Goal: Information Seeking & Learning: Learn about a topic

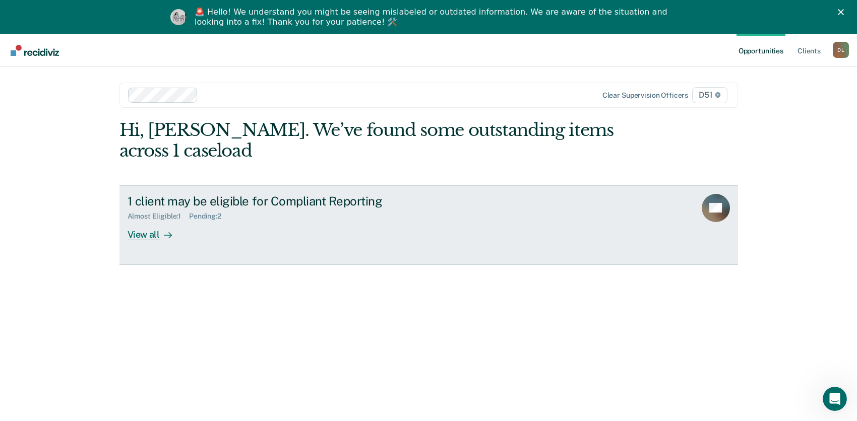
click at [147, 233] on div "View all" at bounding box center [156, 231] width 56 height 20
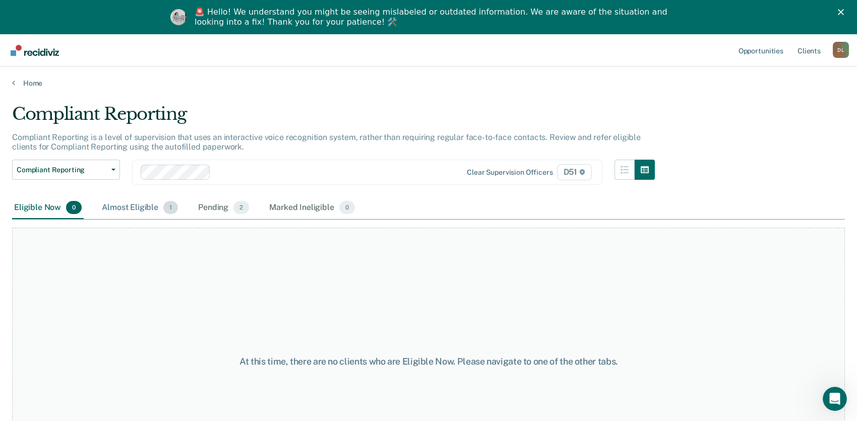
click at [147, 208] on div "Almost Eligible 1" at bounding box center [140, 208] width 80 height 22
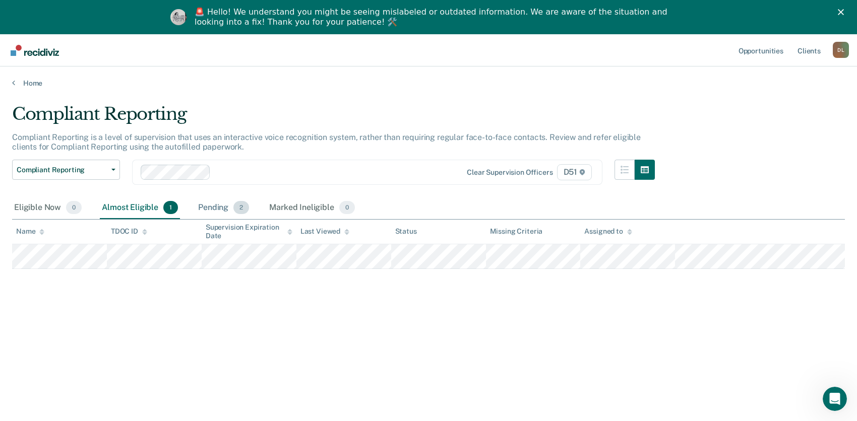
click at [221, 206] on div "Pending 2" at bounding box center [223, 208] width 55 height 22
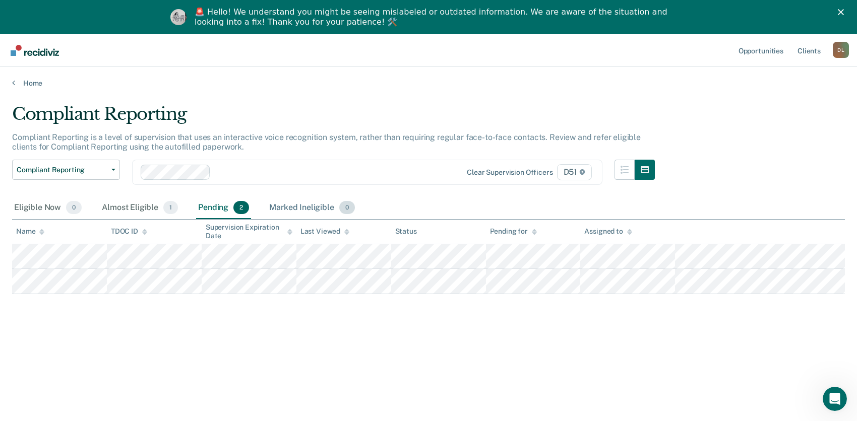
click at [311, 204] on div "Marked Ineligible 0" at bounding box center [312, 208] width 90 height 22
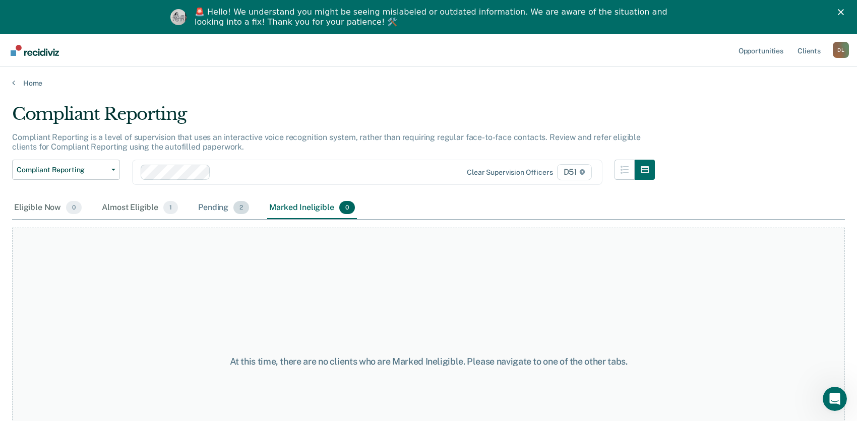
click at [218, 210] on div "Pending 2" at bounding box center [223, 208] width 55 height 22
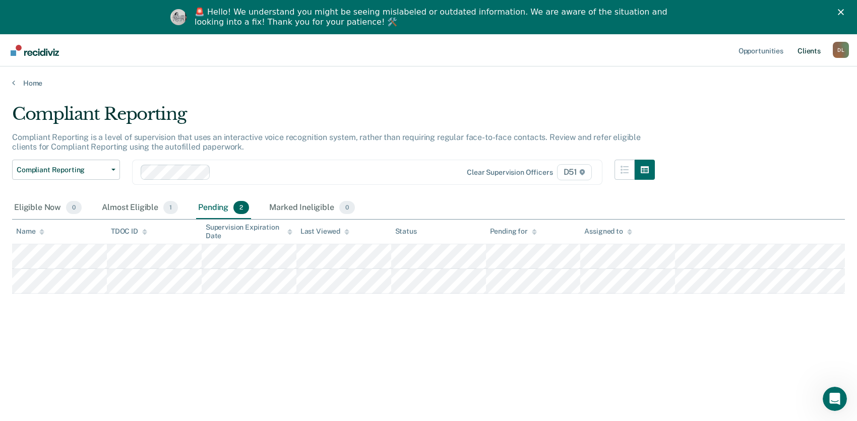
click at [807, 48] on link "Client s" at bounding box center [808, 50] width 27 height 32
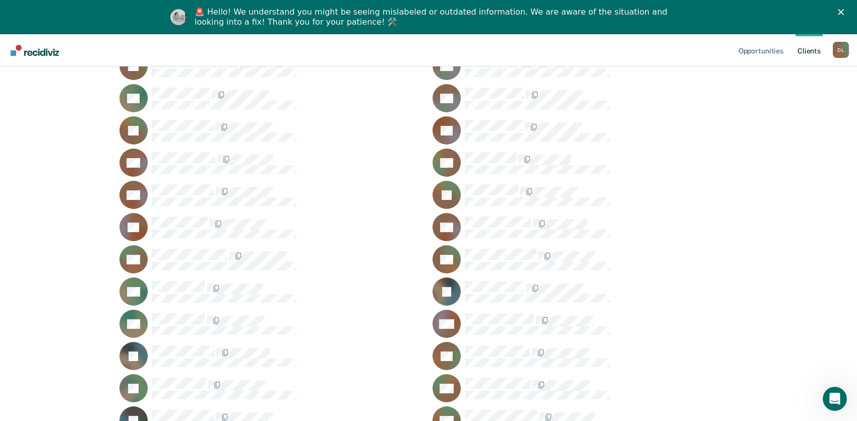
scroll to position [302, 0]
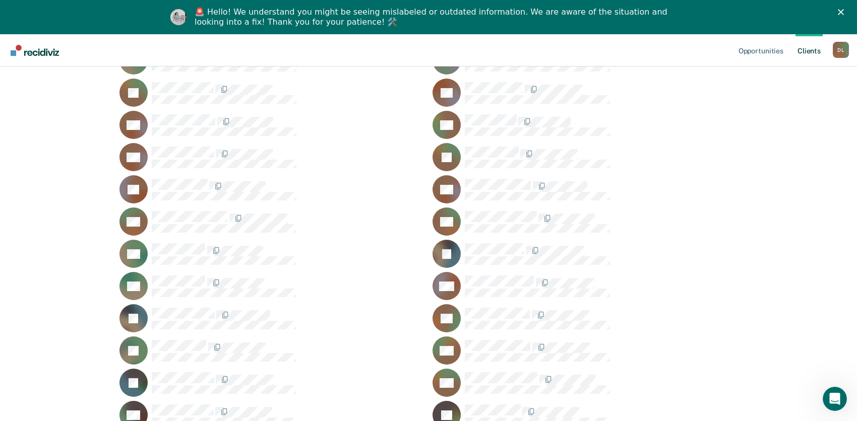
click at [456, 119] on rect at bounding box center [446, 125] width 28 height 28
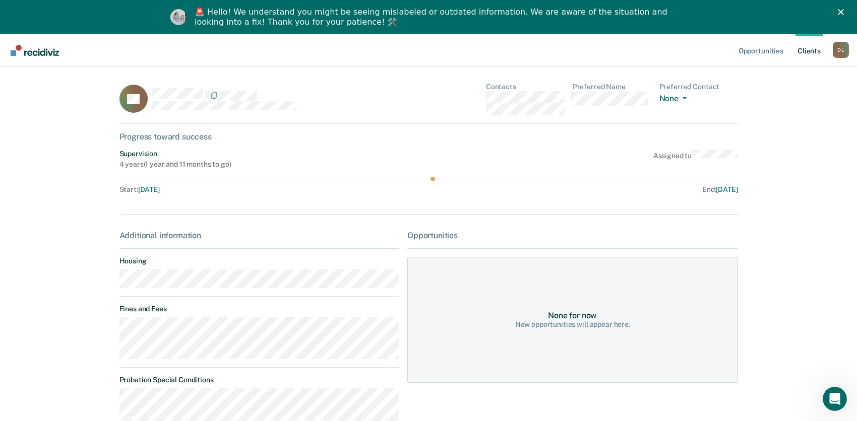
click at [784, 196] on div "Opportunities Client s [PERSON_NAME] [PERSON_NAME] Profile How it works Log Out…" at bounding box center [428, 292] width 857 height 516
